Goal: Transaction & Acquisition: Download file/media

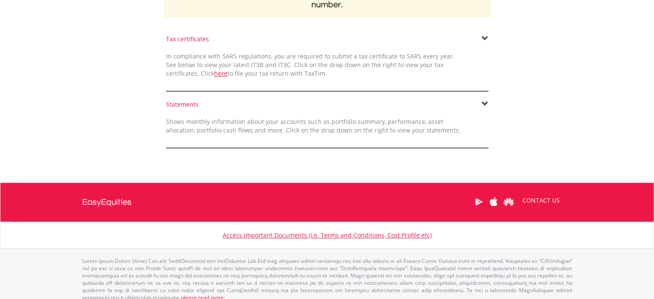
scroll to position [172, 0]
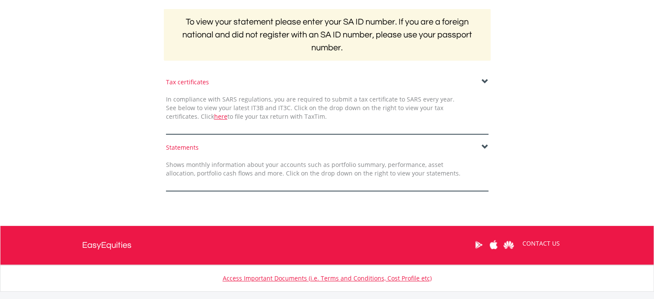
click at [485, 146] on span at bounding box center [485, 147] width 7 height 7
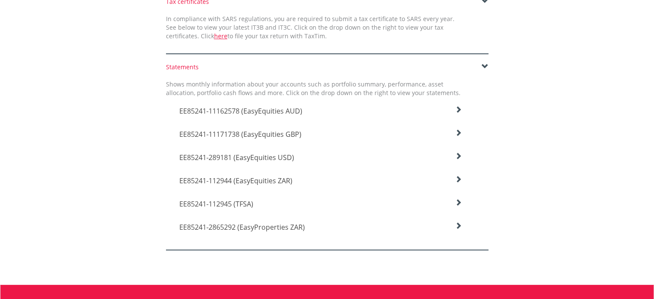
scroll to position [258, 0]
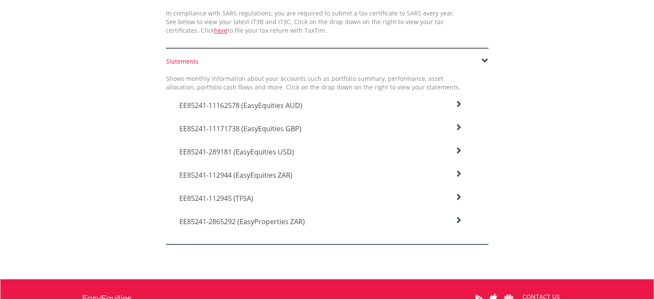
click at [458, 103] on icon at bounding box center [458, 104] width 7 height 7
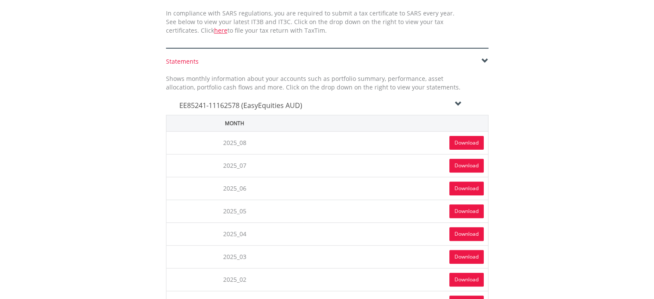
click at [461, 142] on link "Download" at bounding box center [467, 143] width 34 height 14
click at [461, 103] on icon at bounding box center [458, 104] width 7 height 7
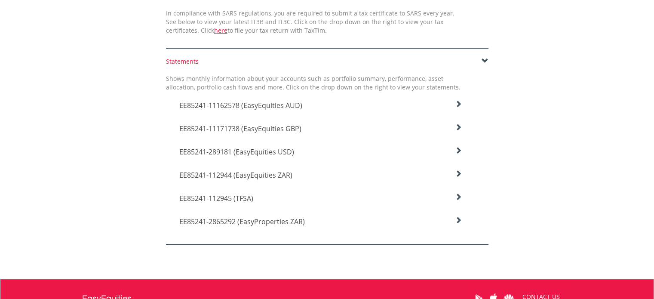
click at [458, 127] on icon at bounding box center [458, 127] width 7 height 7
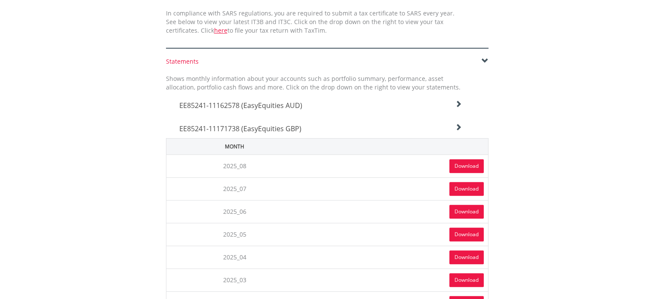
click at [466, 166] on link "Download" at bounding box center [467, 166] width 34 height 14
click at [461, 125] on icon at bounding box center [458, 127] width 7 height 7
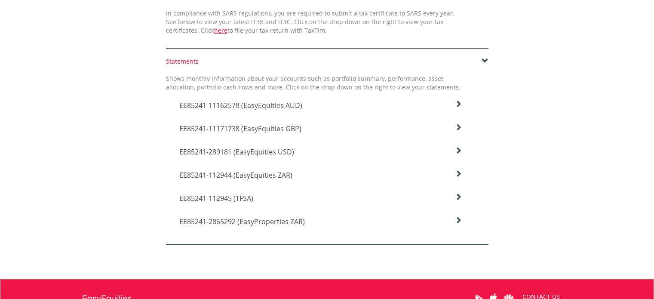
click at [458, 151] on icon at bounding box center [458, 150] width 7 height 7
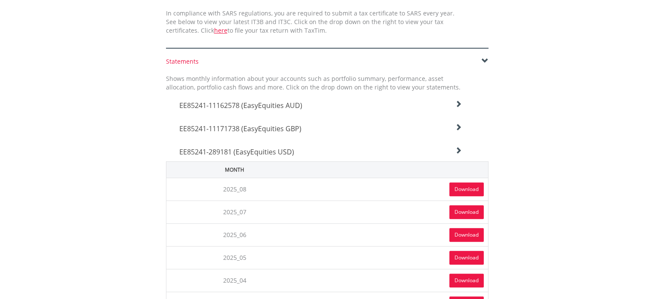
click at [462, 191] on link "Download" at bounding box center [467, 189] width 34 height 14
click at [459, 150] on icon at bounding box center [458, 150] width 7 height 7
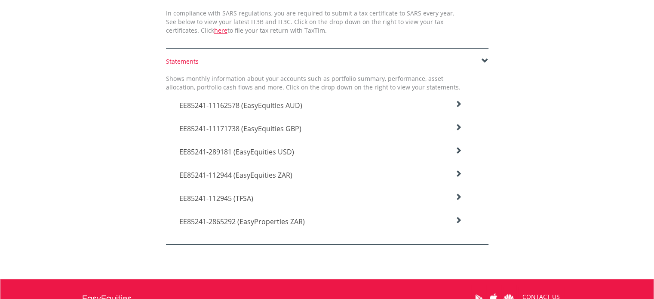
click at [458, 174] on icon at bounding box center [458, 173] width 7 height 7
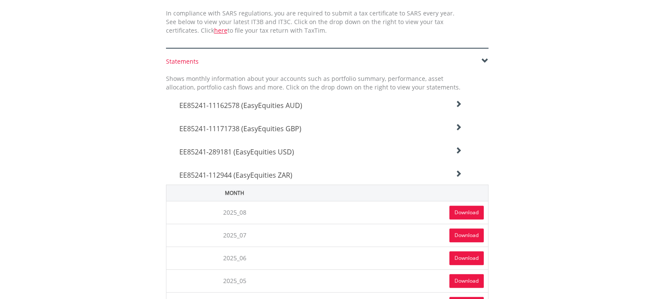
click at [460, 211] on link "Download" at bounding box center [467, 213] width 34 height 14
click at [459, 176] on icon at bounding box center [458, 173] width 7 height 7
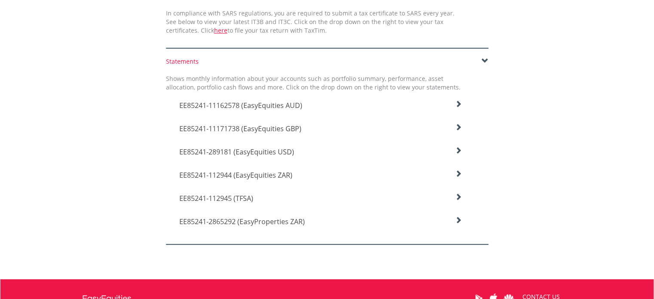
click at [460, 197] on icon at bounding box center [458, 197] width 7 height 7
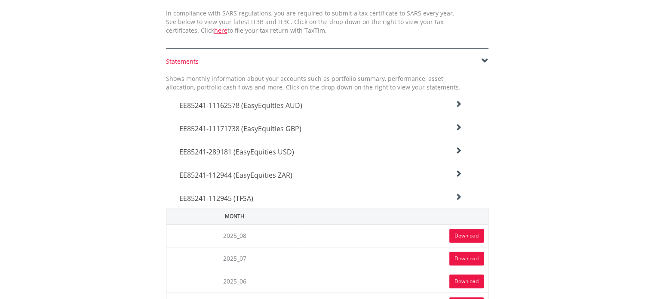
click at [461, 232] on link "Download" at bounding box center [467, 236] width 34 height 14
click at [459, 196] on icon at bounding box center [458, 197] width 7 height 7
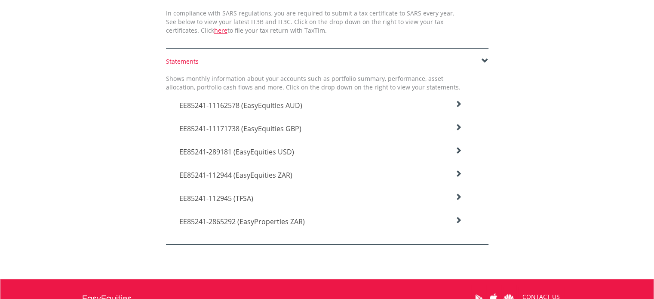
click at [458, 220] on icon at bounding box center [458, 220] width 7 height 7
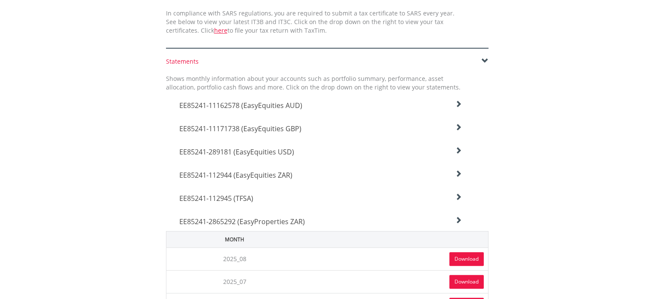
click at [468, 255] on link "Download" at bounding box center [467, 259] width 34 height 14
click at [461, 217] on icon at bounding box center [458, 220] width 7 height 7
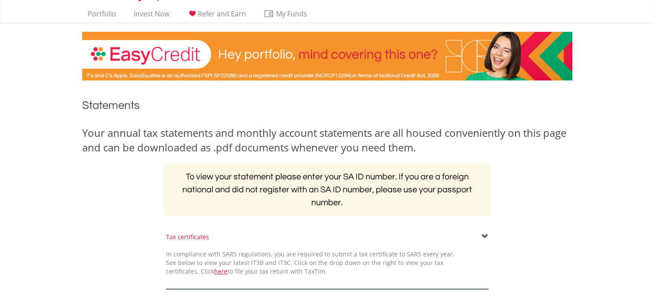
scroll to position [0, 0]
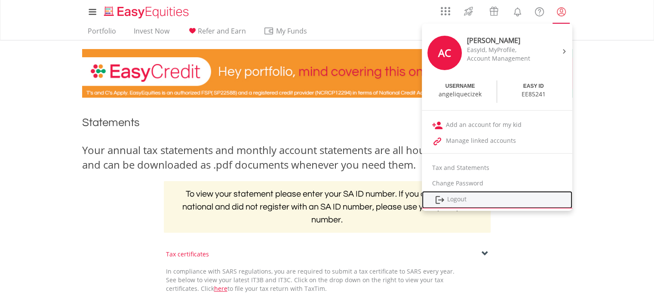
click at [461, 201] on link "Logout" at bounding box center [497, 200] width 151 height 18
